Goal: Transaction & Acquisition: Download file/media

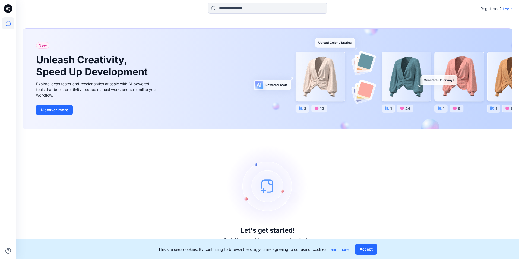
click at [510, 11] on p "Login" at bounding box center [507, 9] width 10 height 6
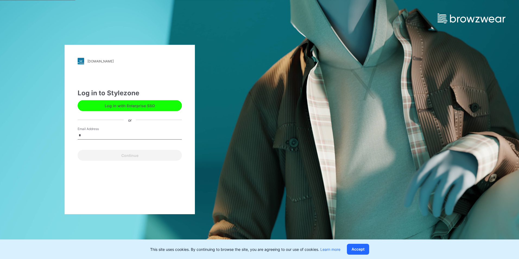
type input "**********"
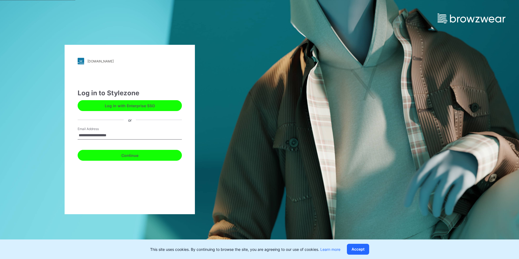
click at [142, 152] on button "Continue" at bounding box center [130, 155] width 104 height 11
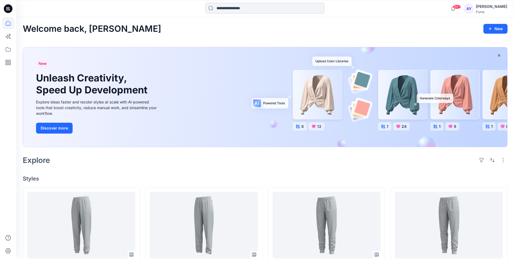
click at [238, 9] on input at bounding box center [265, 8] width 119 height 11
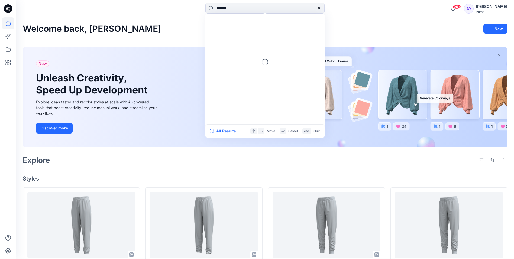
type input "********"
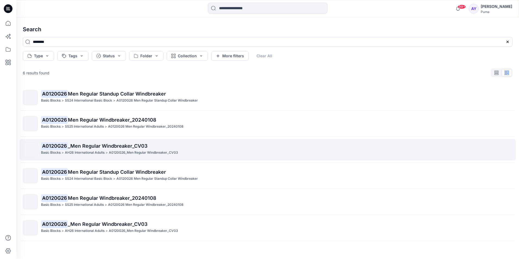
click at [130, 148] on span "_Men Regular Windbreaker_CV03" at bounding box center [107, 146] width 79 height 6
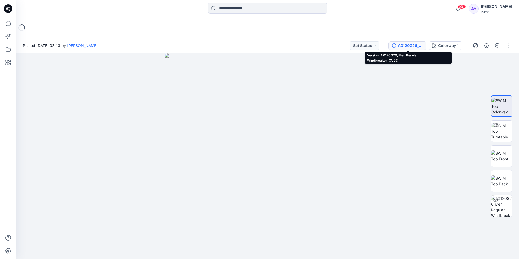
click at [422, 45] on div "A0120G26_Men Regular Windbreaker_CV03" at bounding box center [410, 46] width 25 height 6
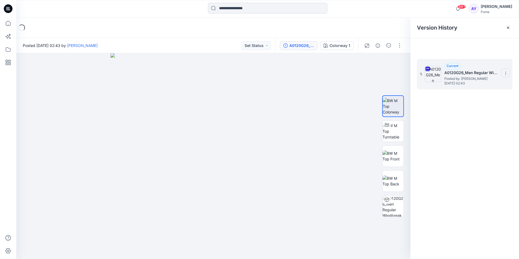
click at [505, 74] on icon at bounding box center [505, 74] width 0 height 0
click at [467, 85] on span "Download Source BW File" at bounding box center [477, 84] width 45 height 7
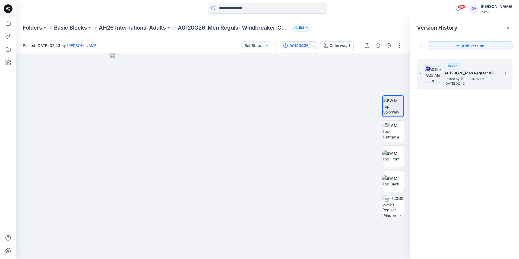
drag, startPoint x: 67, startPoint y: 20, endPoint x: 88, endPoint y: -20, distance: 45.4
click at [88, 0] on html "99+ Notifications [PERSON_NAME] shared A0250K20_Womens Regular Pes Tricot Knit …" at bounding box center [259, 129] width 519 height 259
